Goal: Check status: Check status

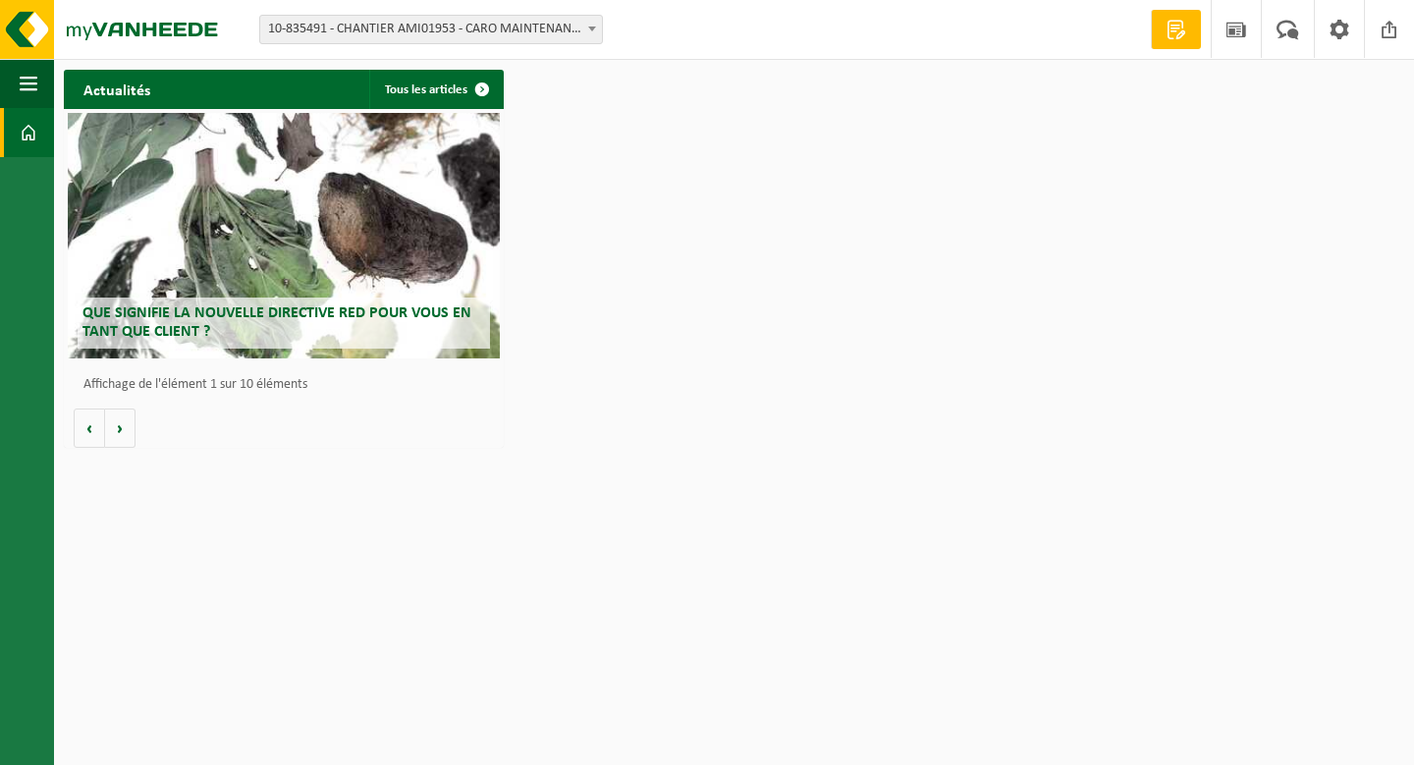
click at [559, 32] on span "10-835491 - CHANTIER AMI01953 - CARO MAINTENANCE - [GEOGRAPHIC_DATA]" at bounding box center [431, 29] width 342 height 27
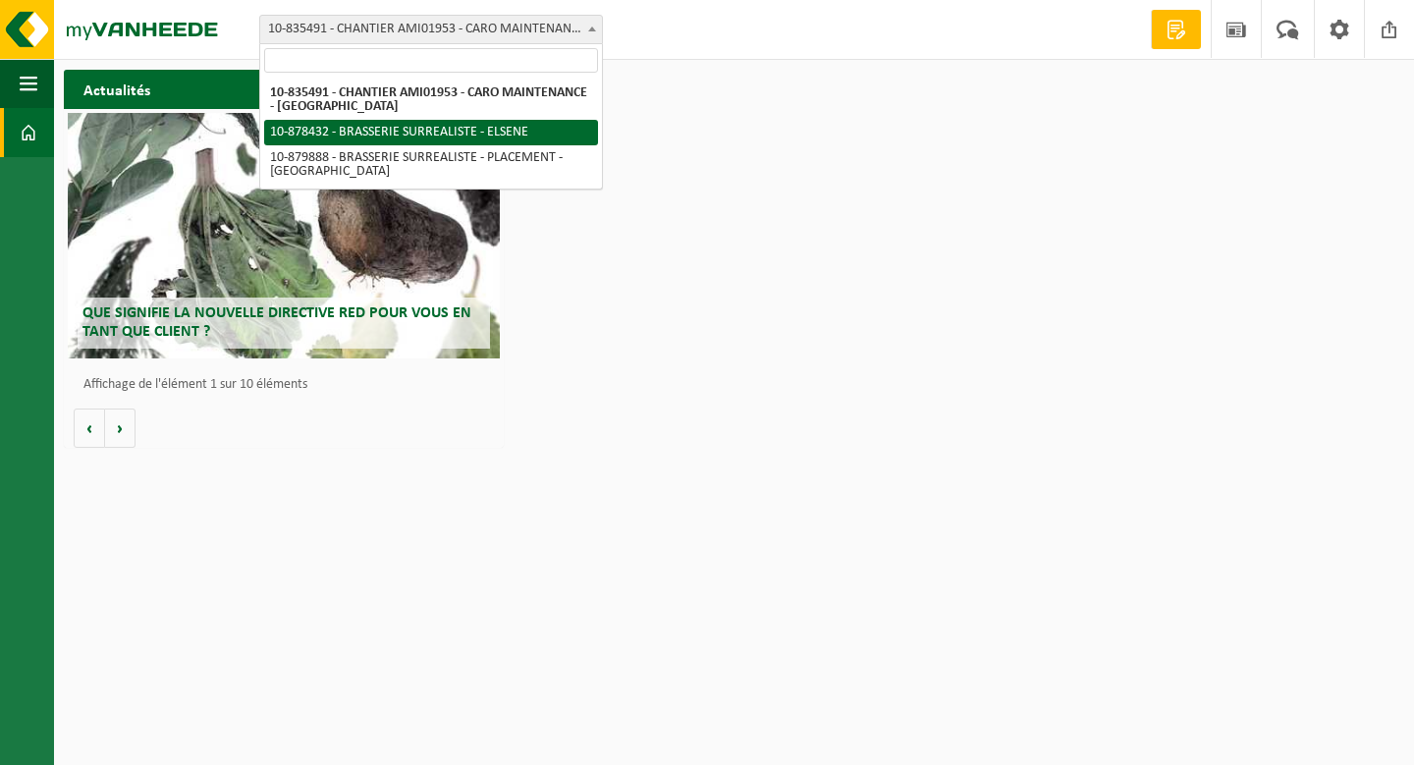
select select "109097"
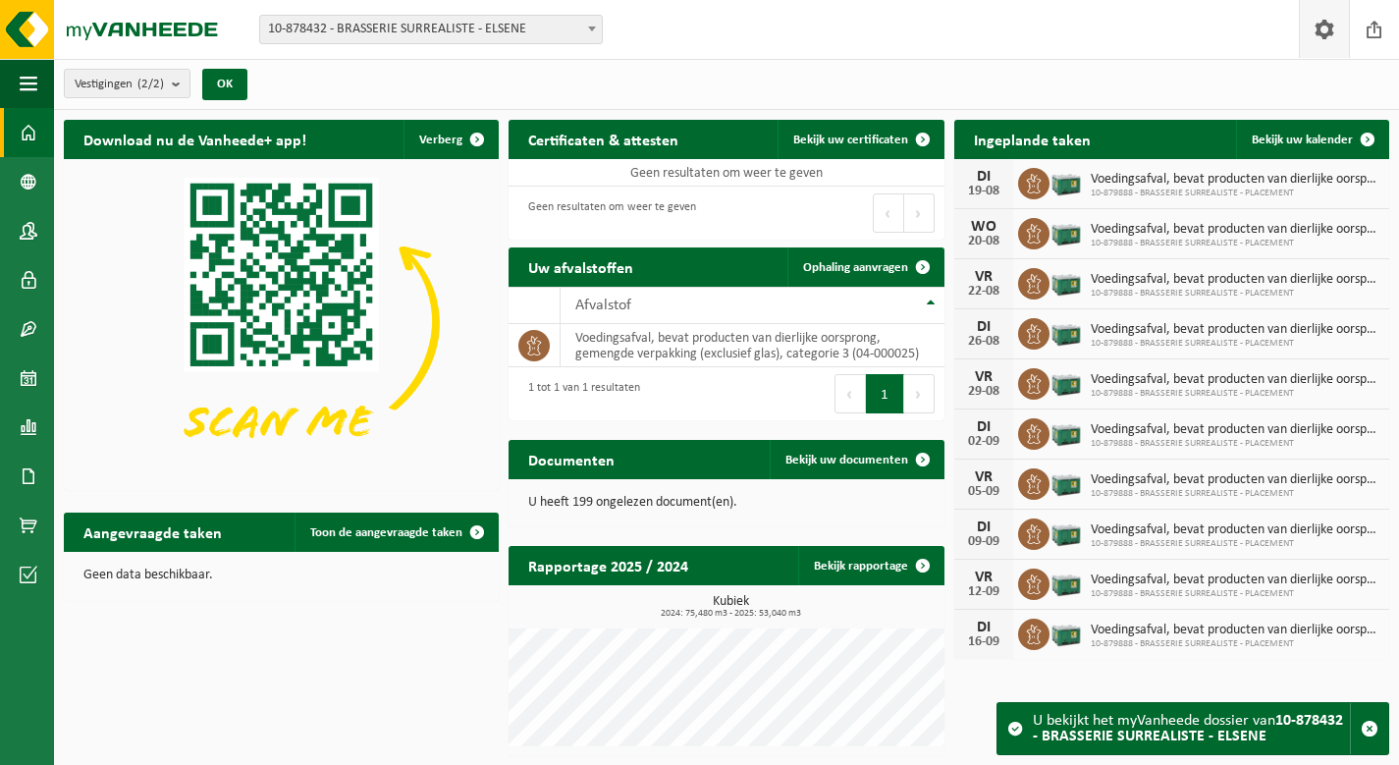
click at [1335, 40] on span at bounding box center [1324, 29] width 29 height 58
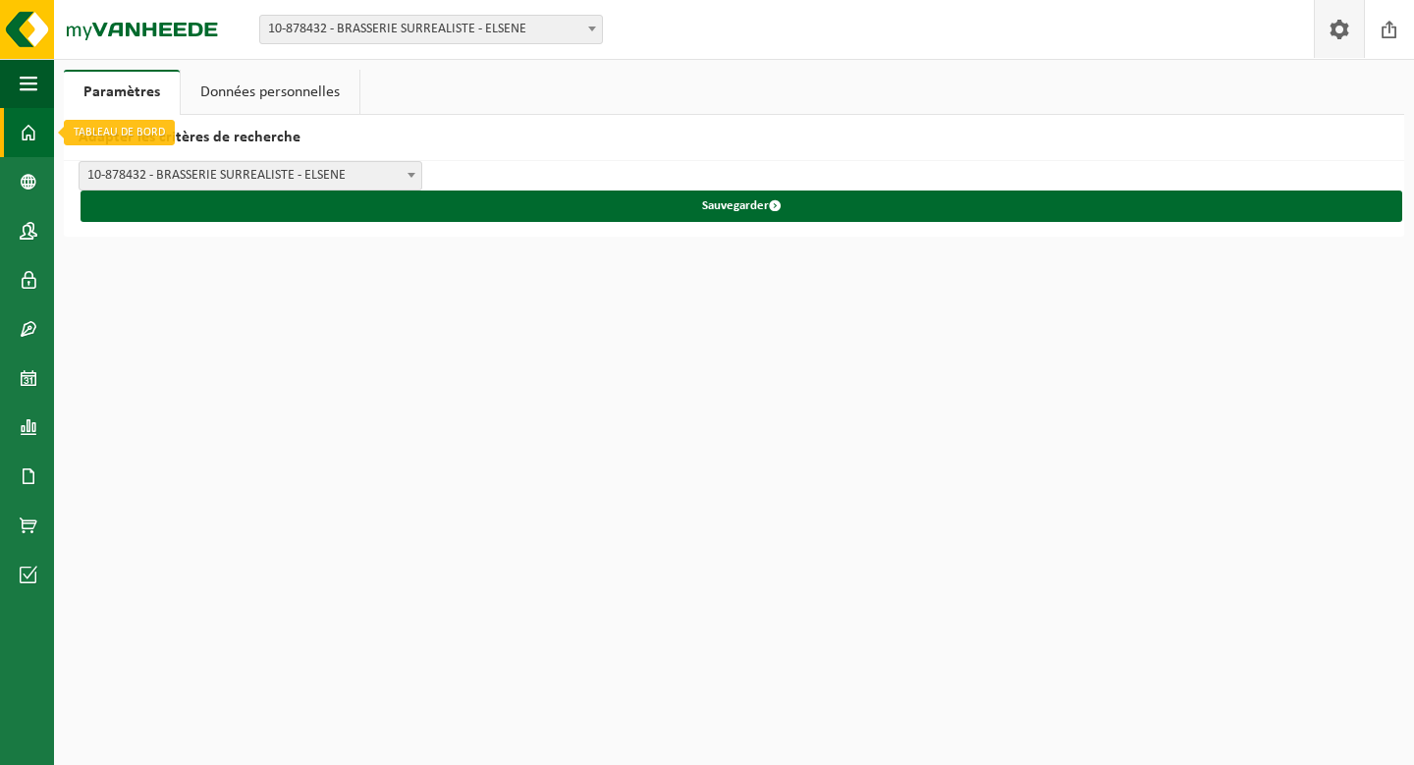
click at [32, 131] on span at bounding box center [29, 132] width 18 height 49
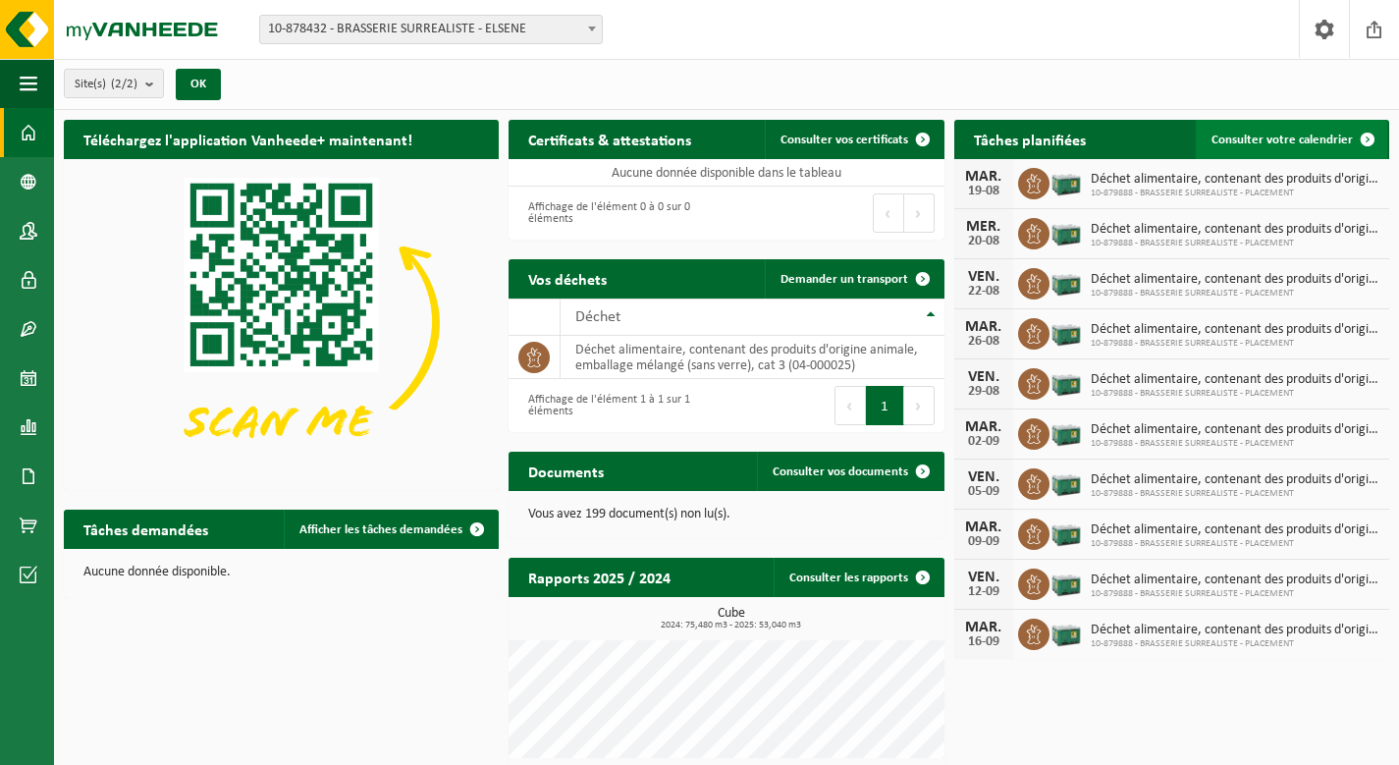
click at [1272, 148] on link "Consulter votre calendrier" at bounding box center [1291, 139] width 191 height 39
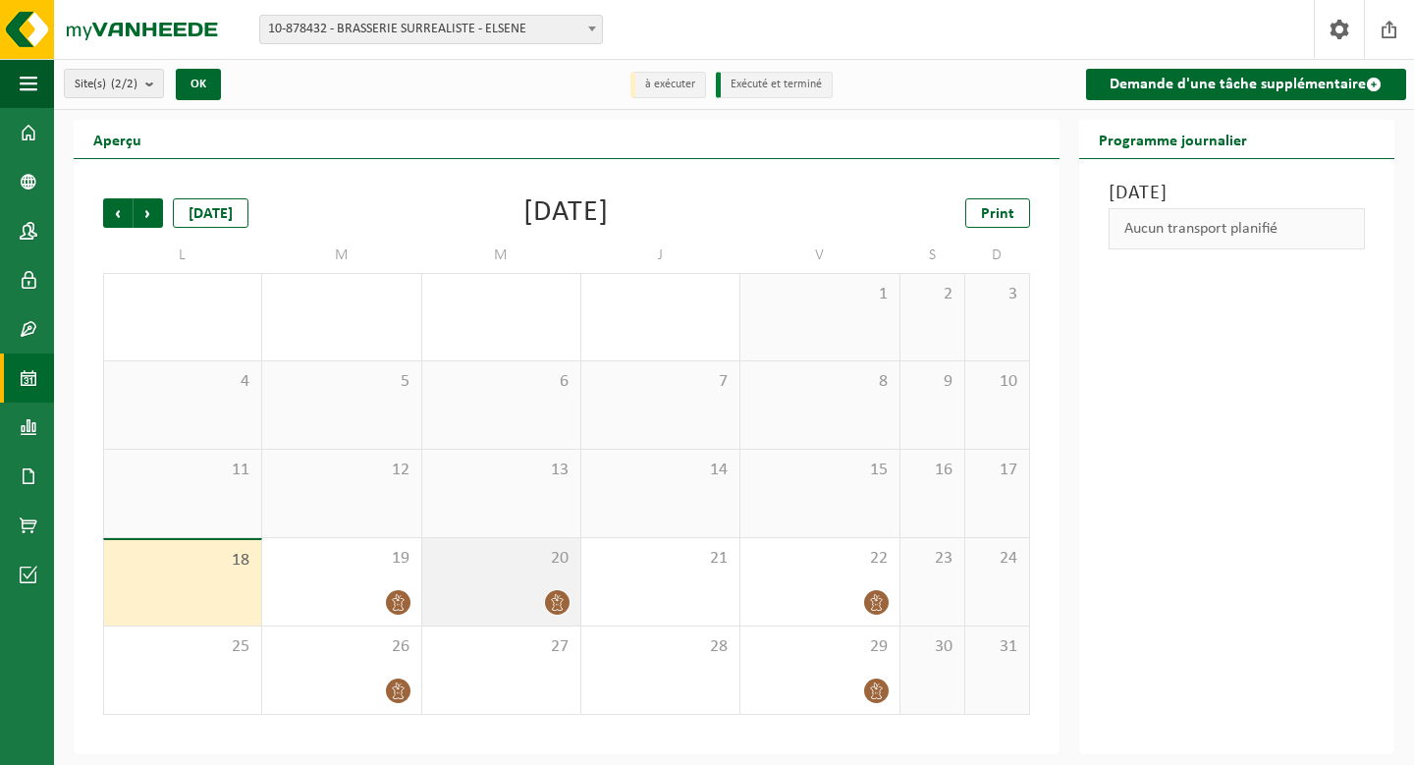
click at [510, 590] on div at bounding box center [501, 602] width 138 height 27
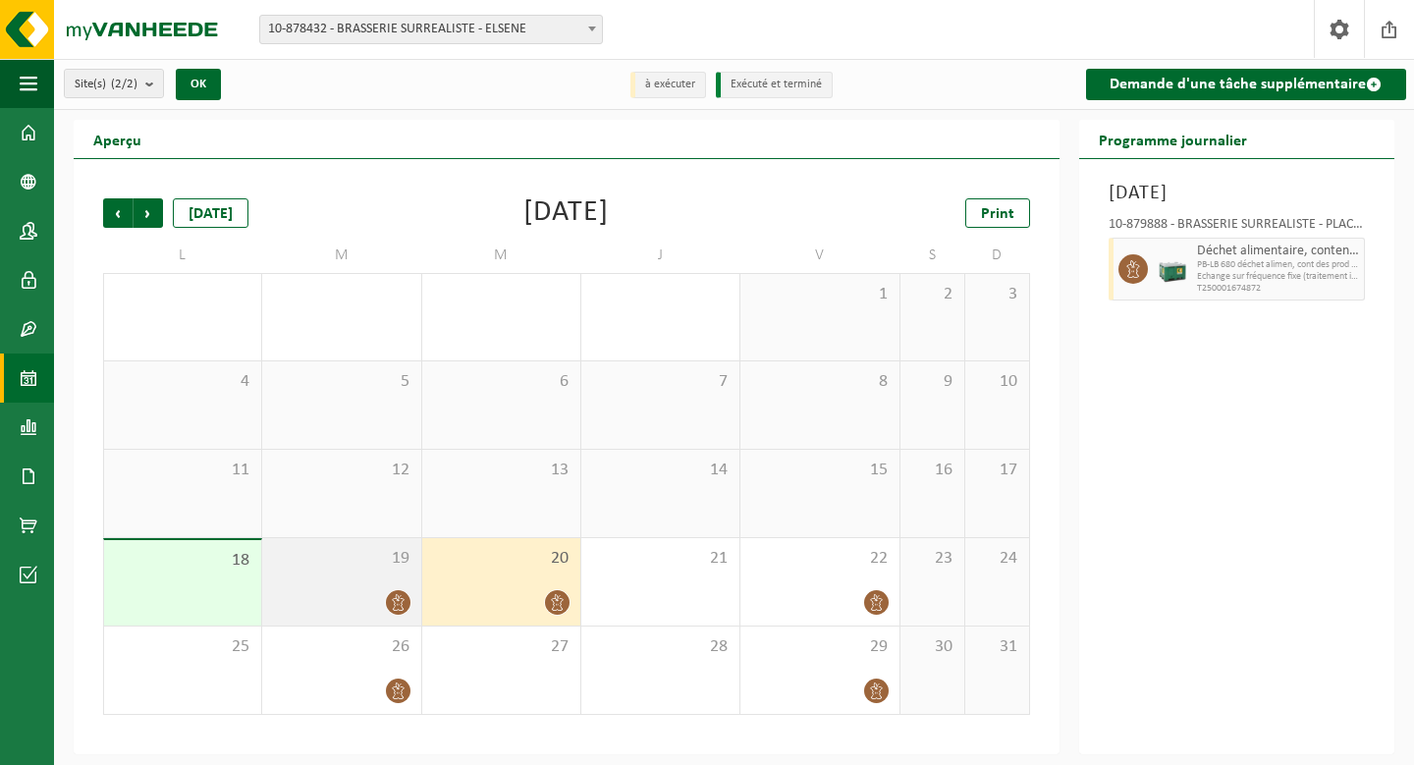
click at [358, 564] on span "19" at bounding box center [341, 559] width 138 height 22
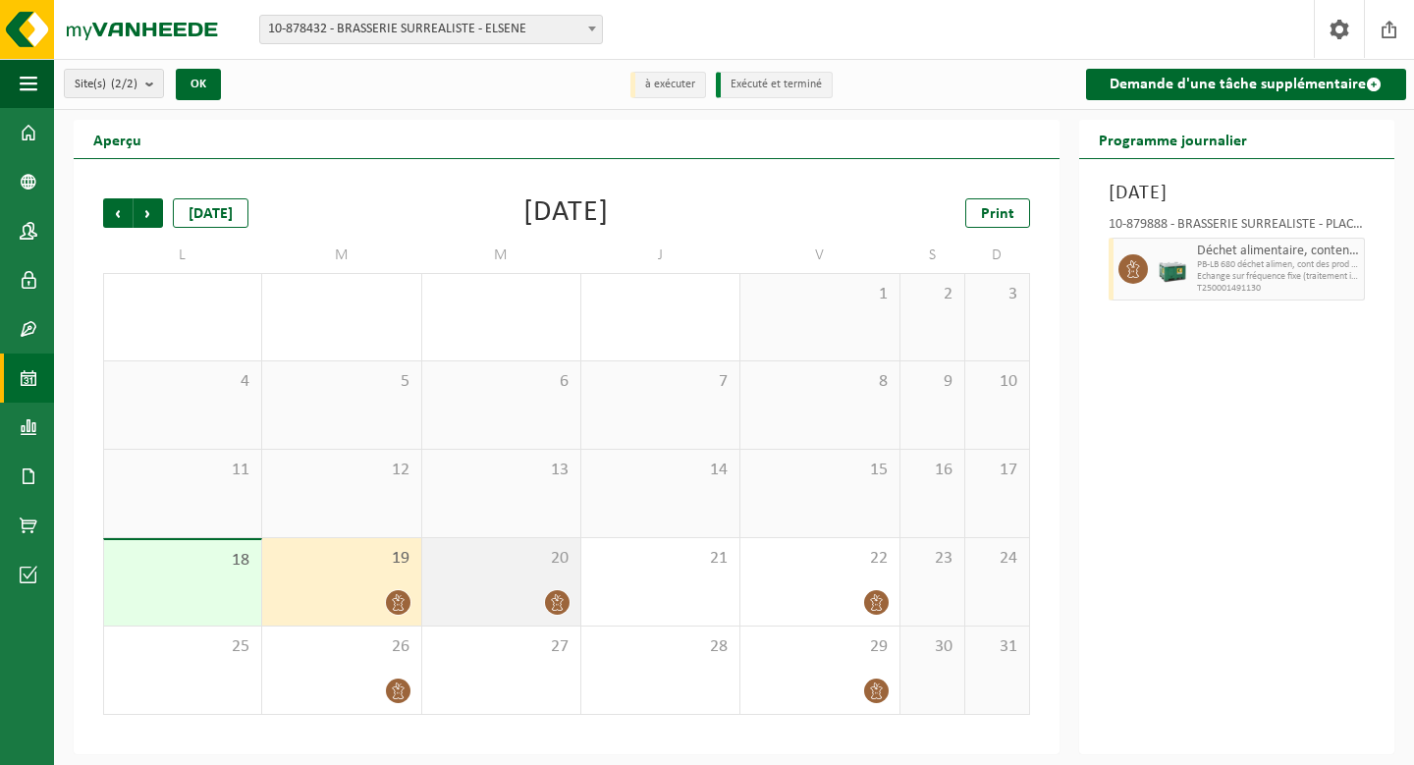
click at [534, 574] on div "20" at bounding box center [501, 581] width 158 height 87
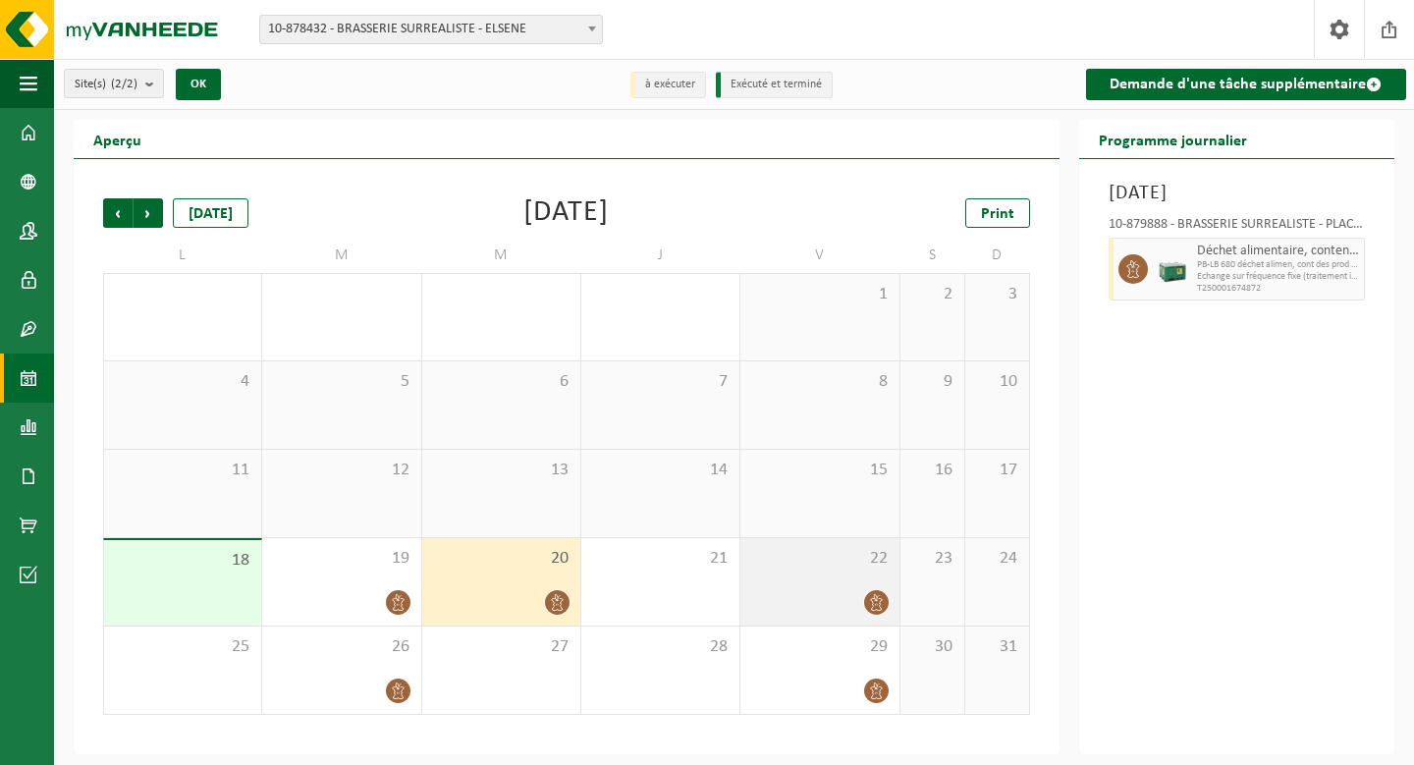
click at [791, 570] on div "22" at bounding box center [819, 581] width 158 height 87
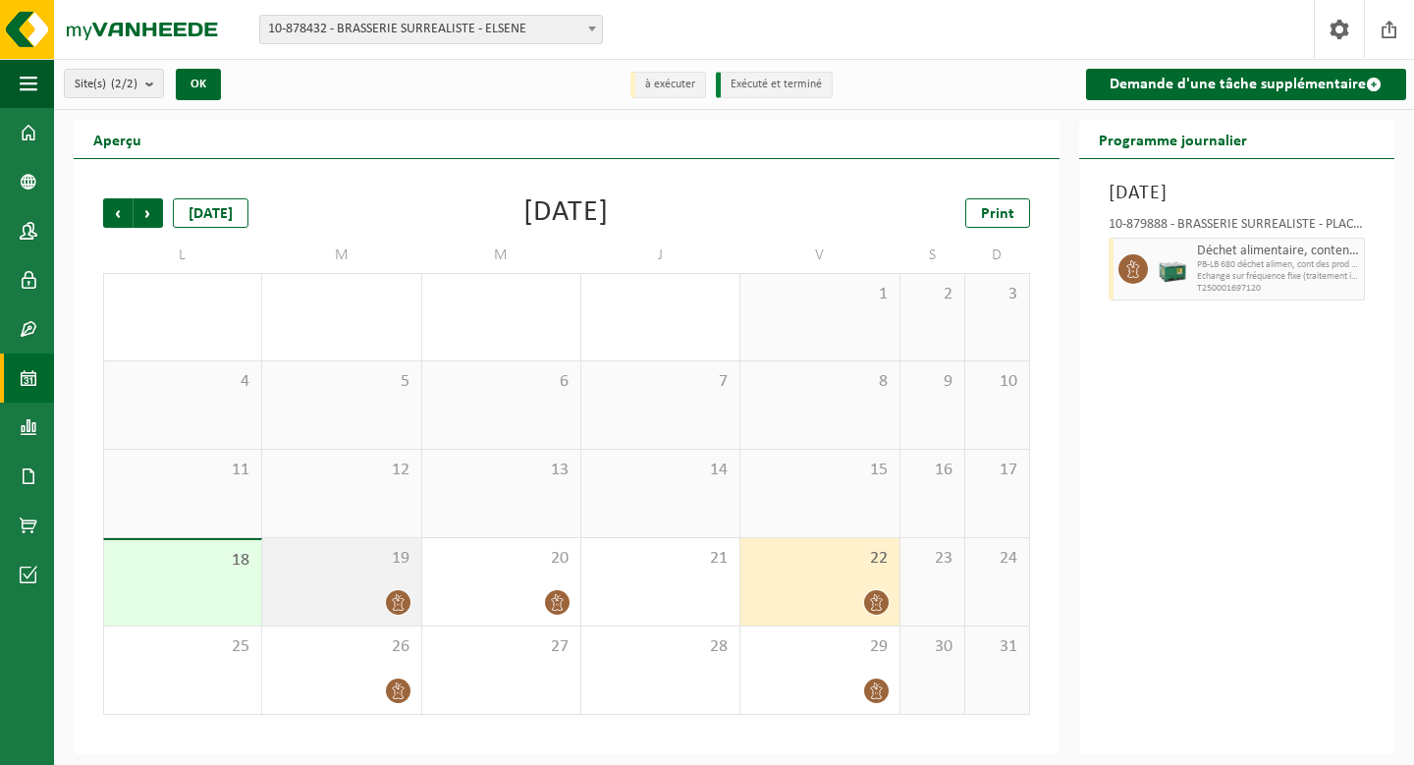
click at [387, 590] on div at bounding box center [341, 602] width 138 height 27
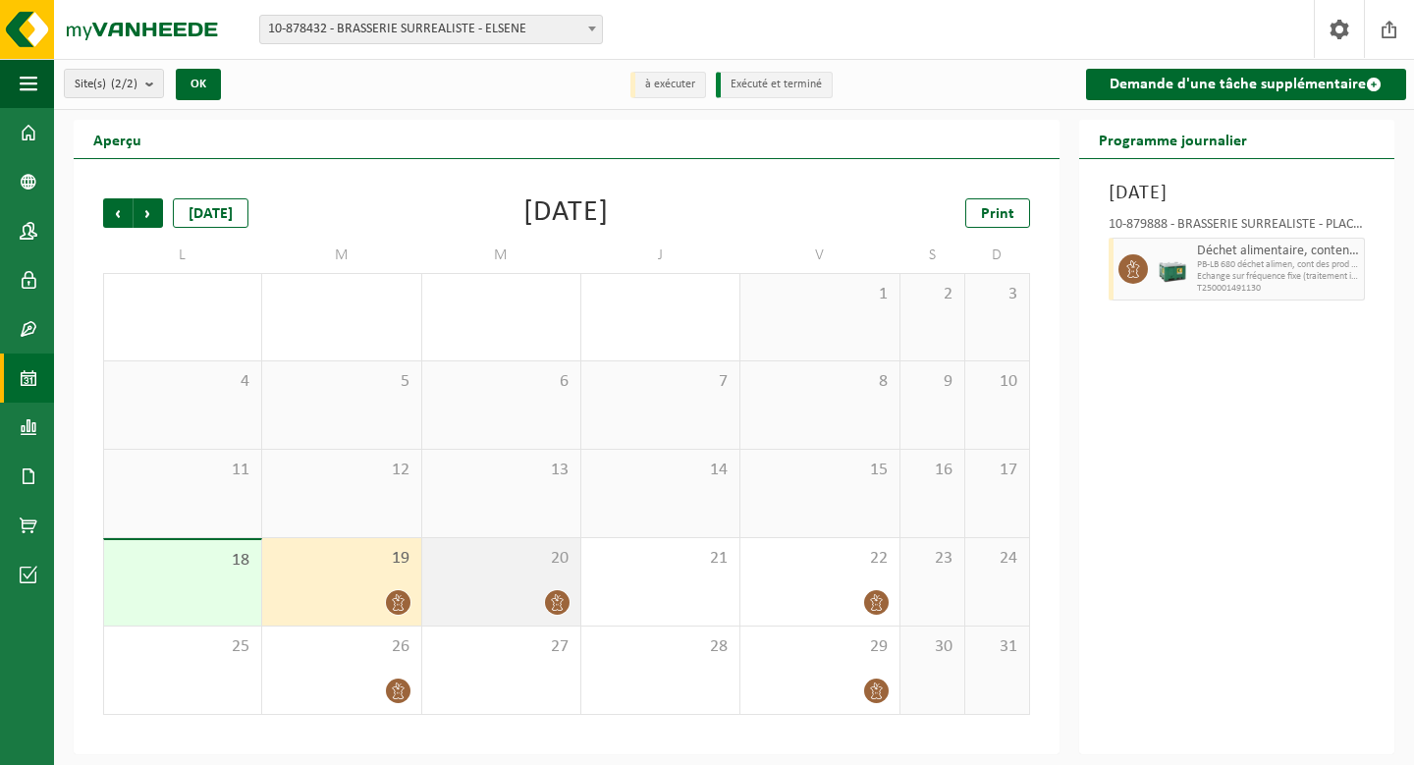
click at [492, 596] on div at bounding box center [501, 602] width 138 height 27
